Goal: Find specific page/section: Find specific page/section

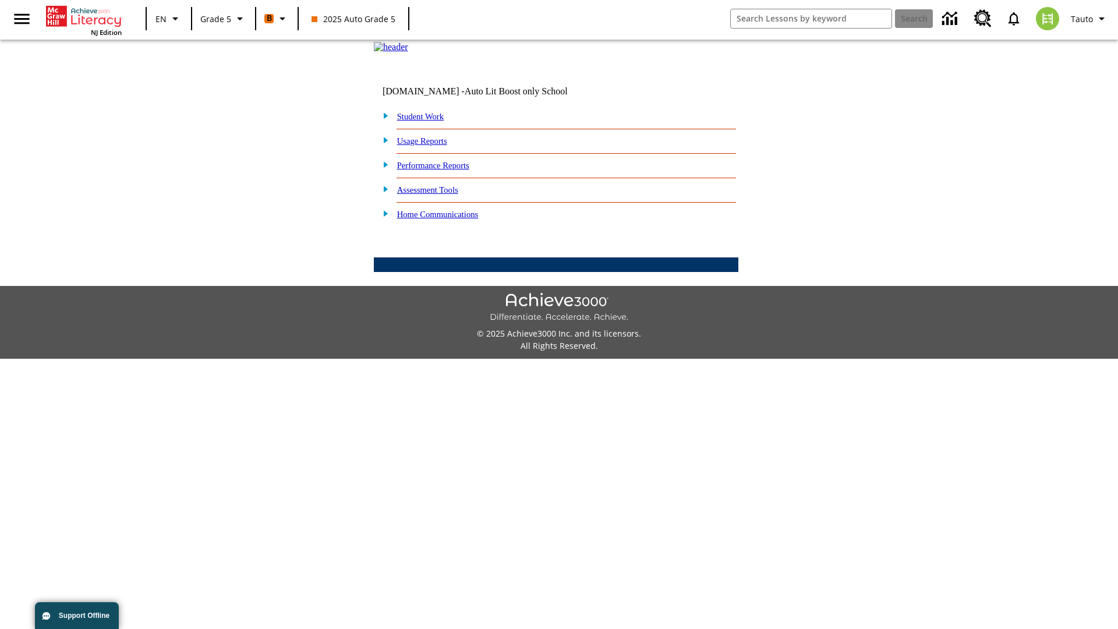
click at [428, 121] on link "Student Work" at bounding box center [420, 116] width 47 height 9
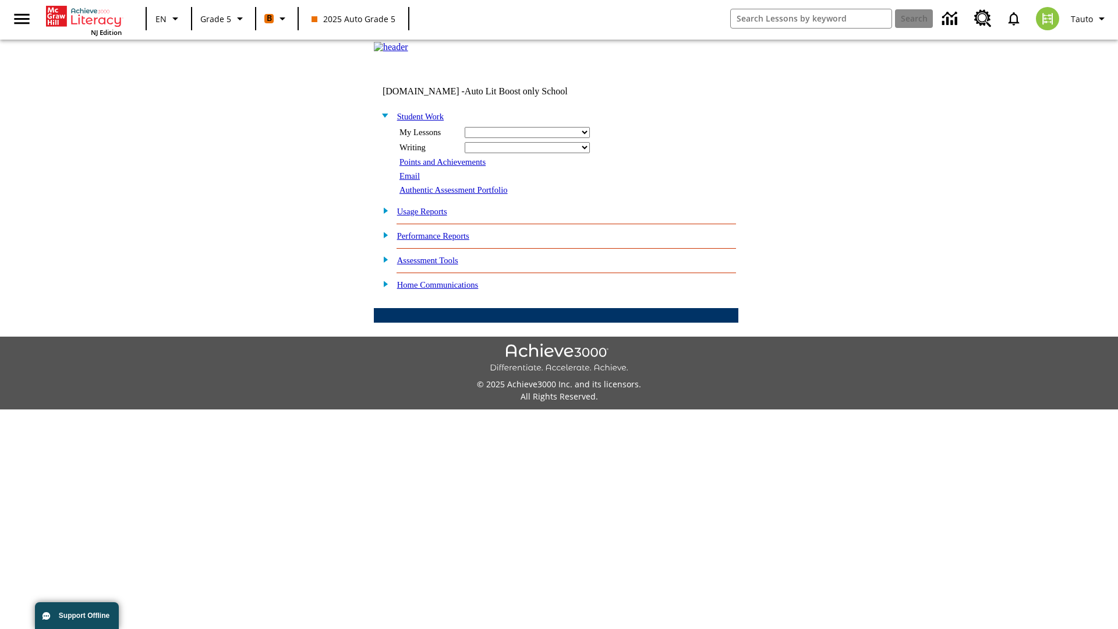
select select "/options/reports/?report_id=12&atype=1&section=2"
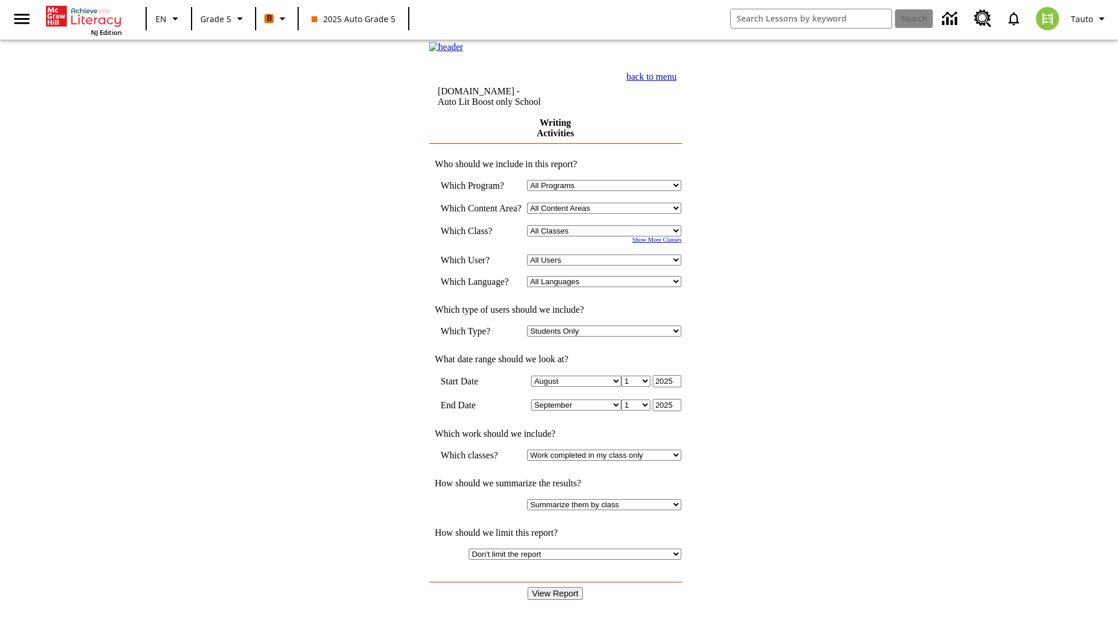
select select "11133131"
